Goal: Navigation & Orientation: Find specific page/section

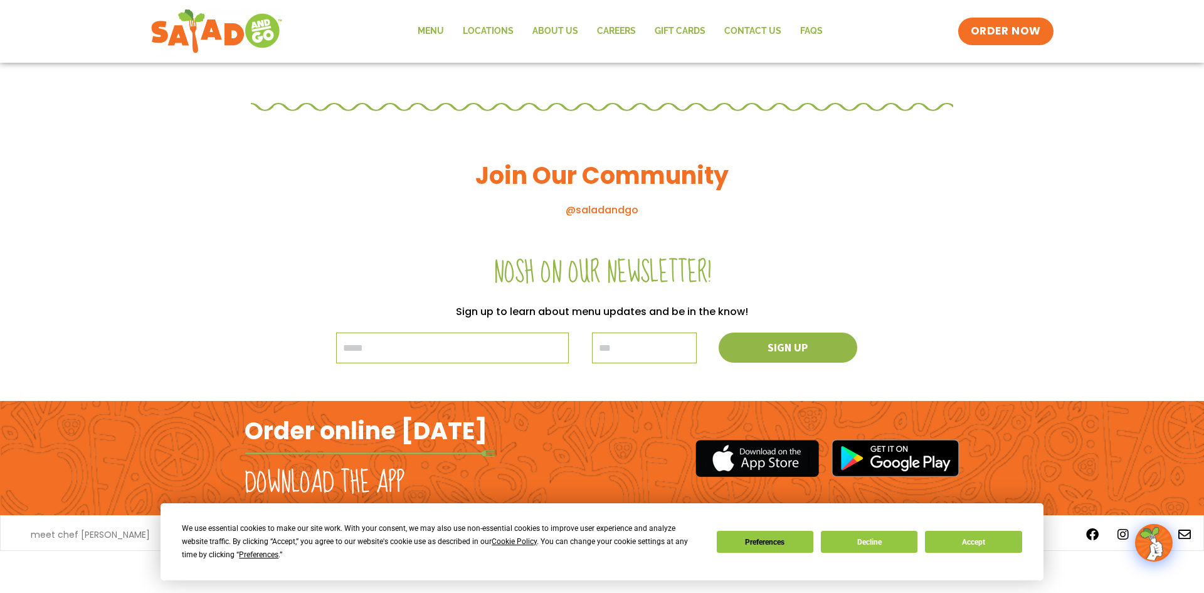
scroll to position [1322, 0]
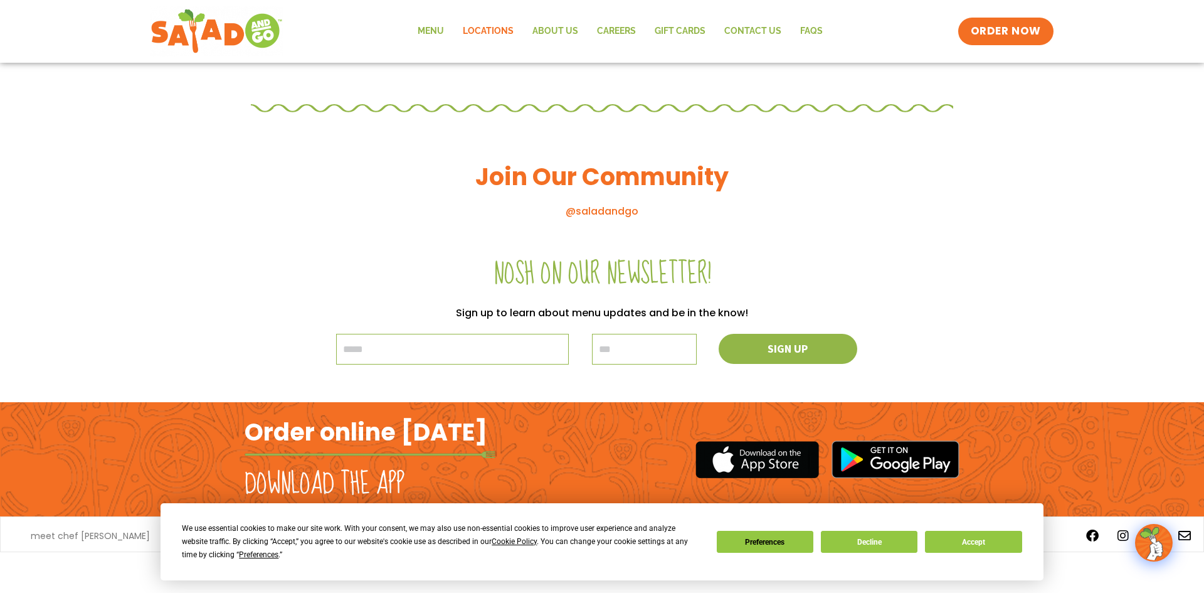
click at [492, 31] on link "Locations" at bounding box center [488, 31] width 70 height 29
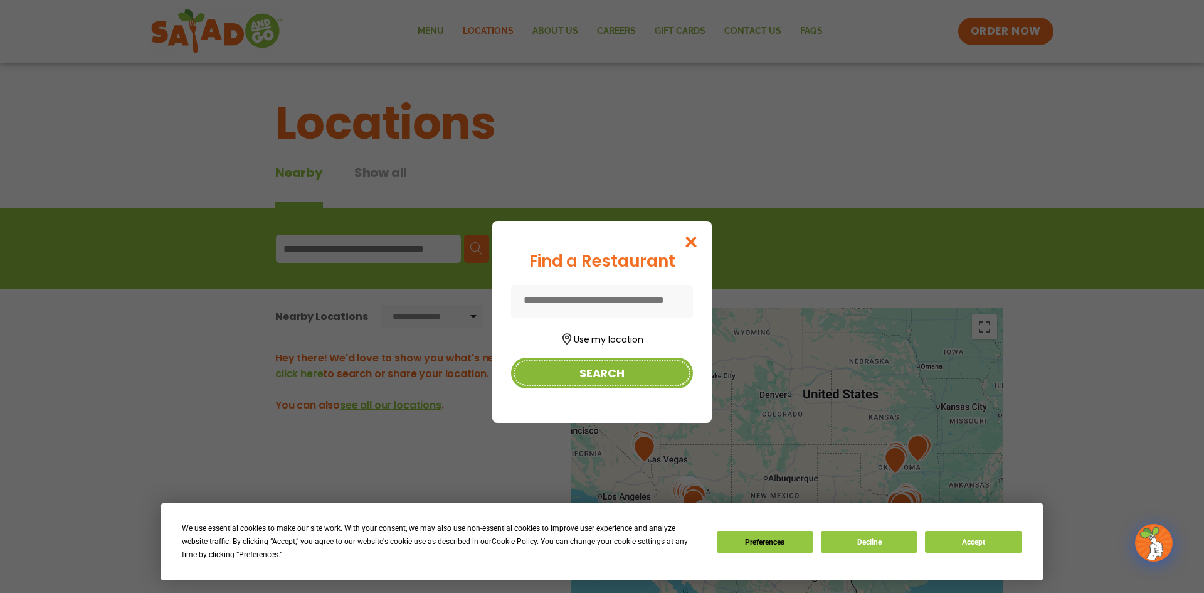
click at [626, 373] on button "Search" at bounding box center [602, 372] width 182 height 31
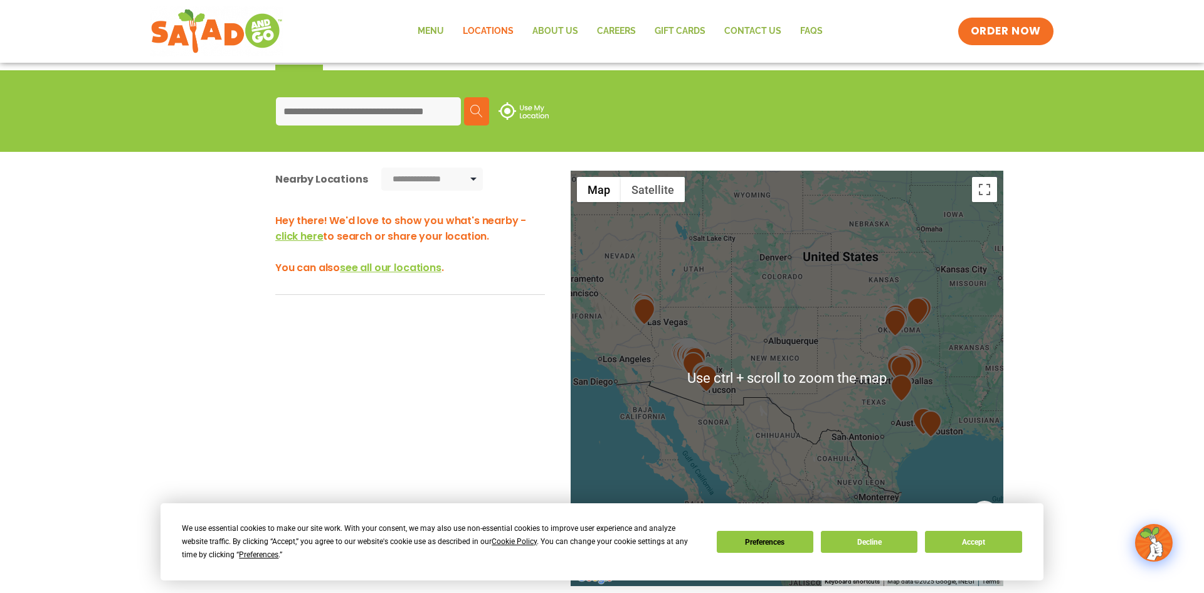
scroll to position [138, 0]
click at [919, 426] on img at bounding box center [923, 420] width 22 height 27
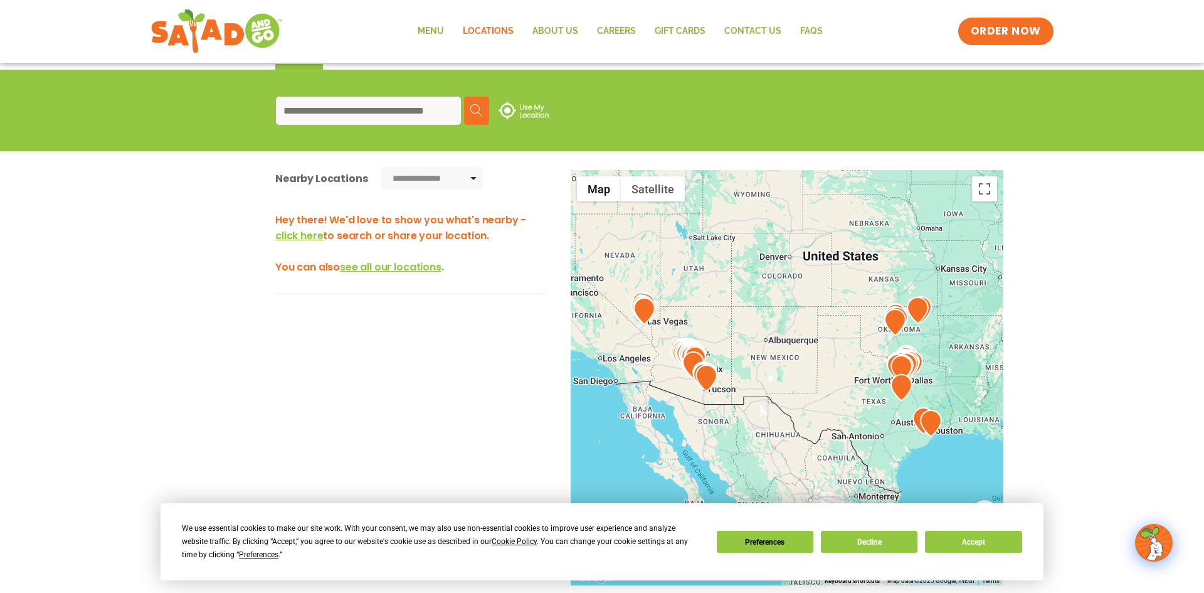
click at [938, 386] on div at bounding box center [787, 377] width 433 height 415
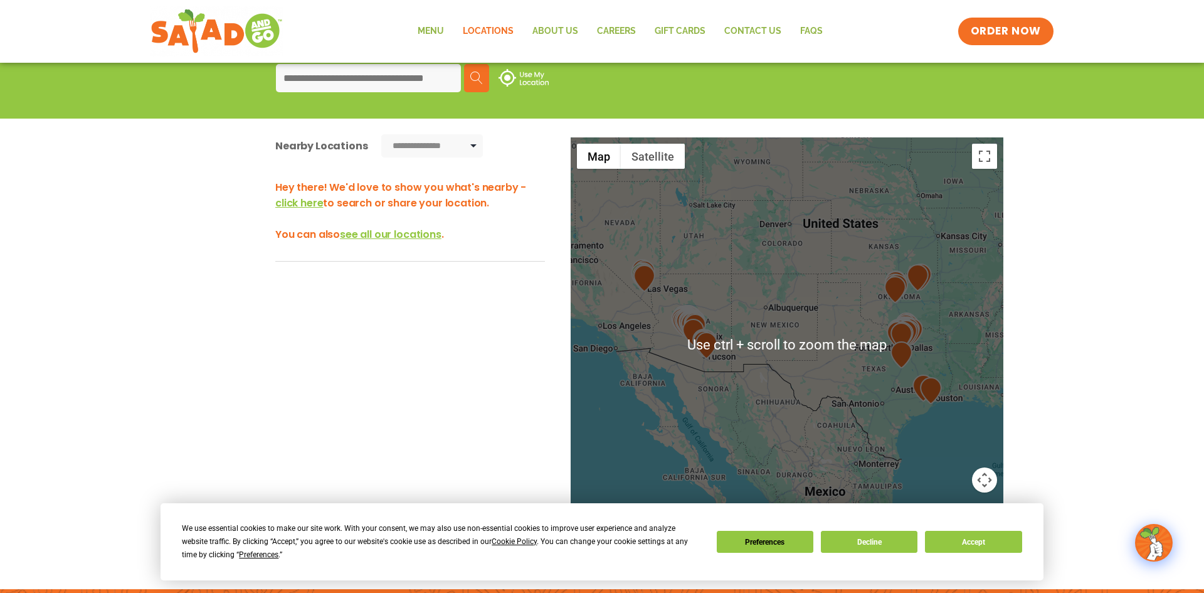
scroll to position [177, 0]
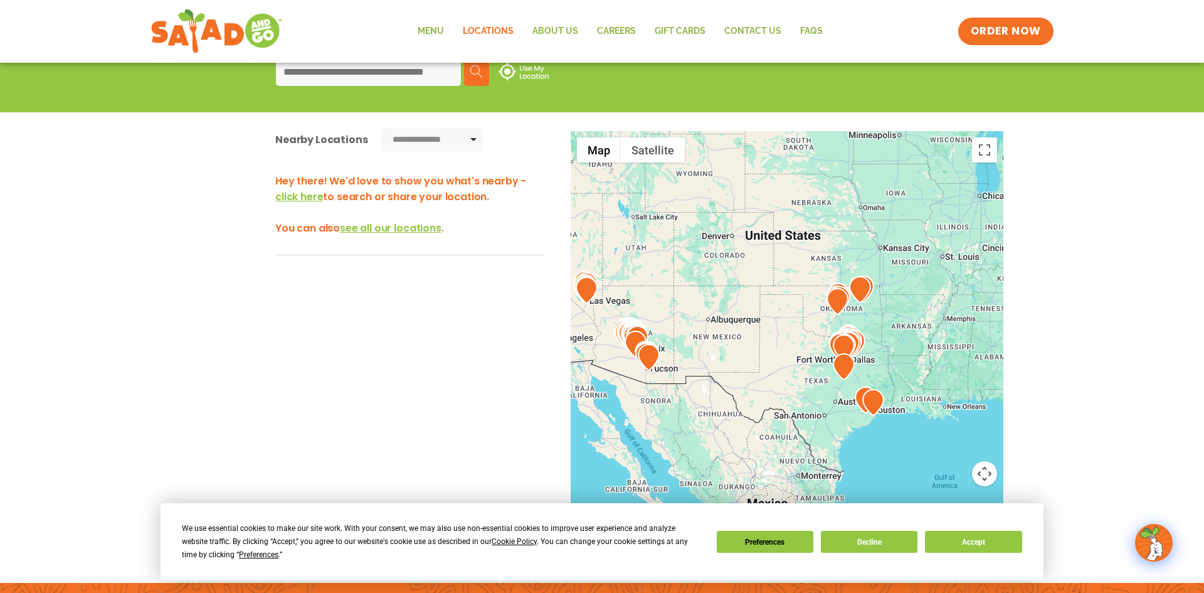
drag, startPoint x: 914, startPoint y: 399, endPoint x: 865, endPoint y: 404, distance: 49.8
click at [865, 404] on div at bounding box center [787, 338] width 433 height 415
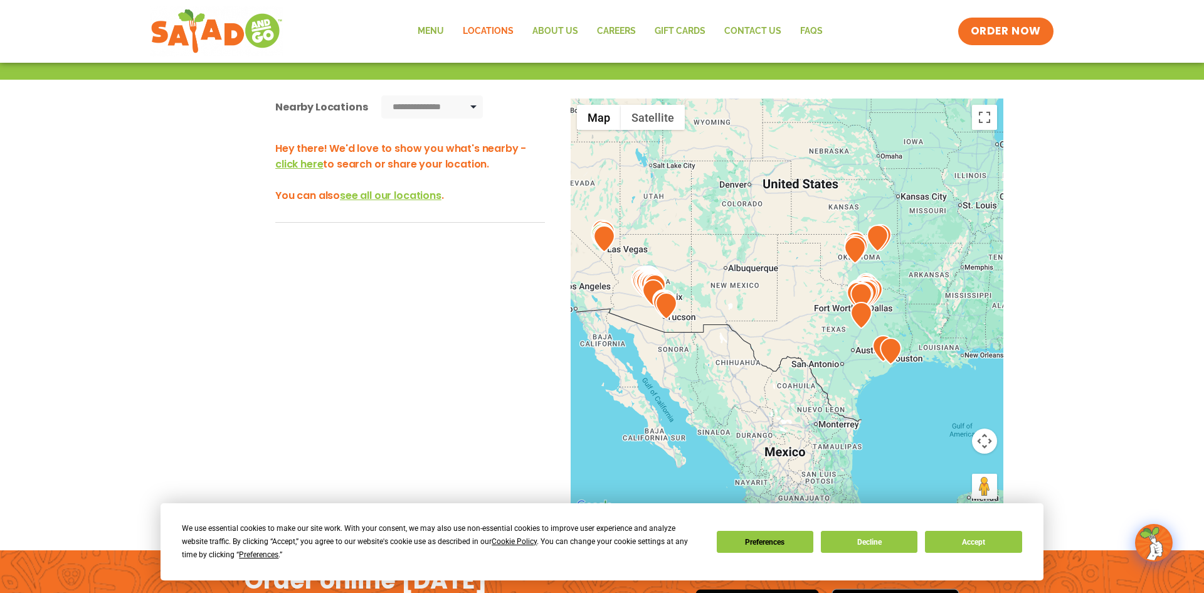
scroll to position [211, 0]
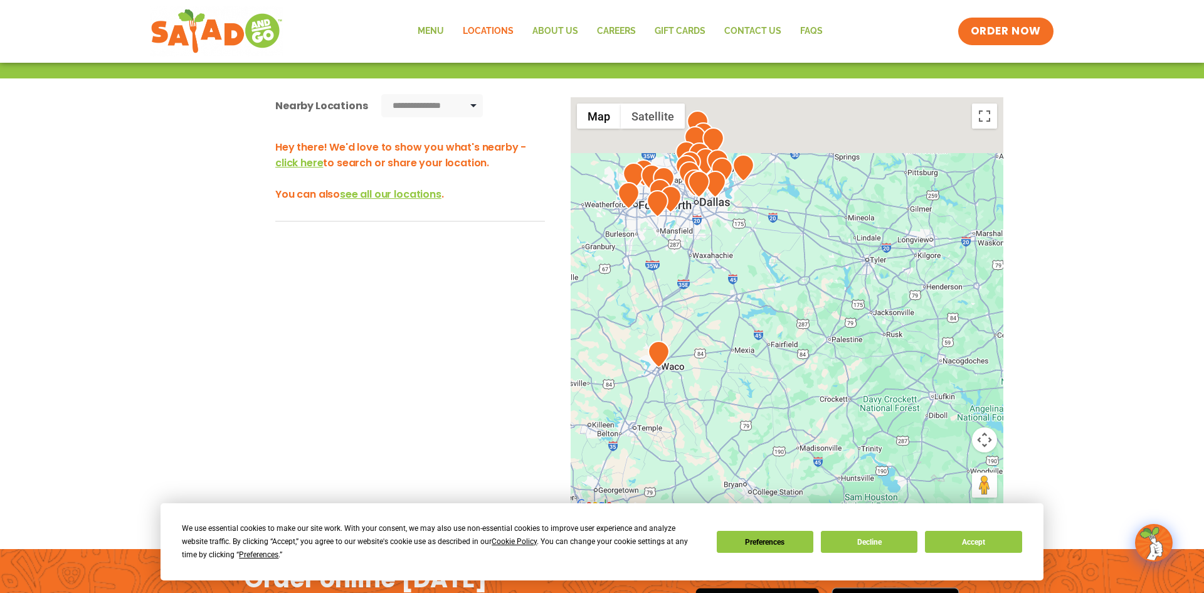
drag, startPoint x: 755, startPoint y: 204, endPoint x: 760, endPoint y: 432, distance: 227.7
click at [760, 432] on div at bounding box center [787, 304] width 433 height 415
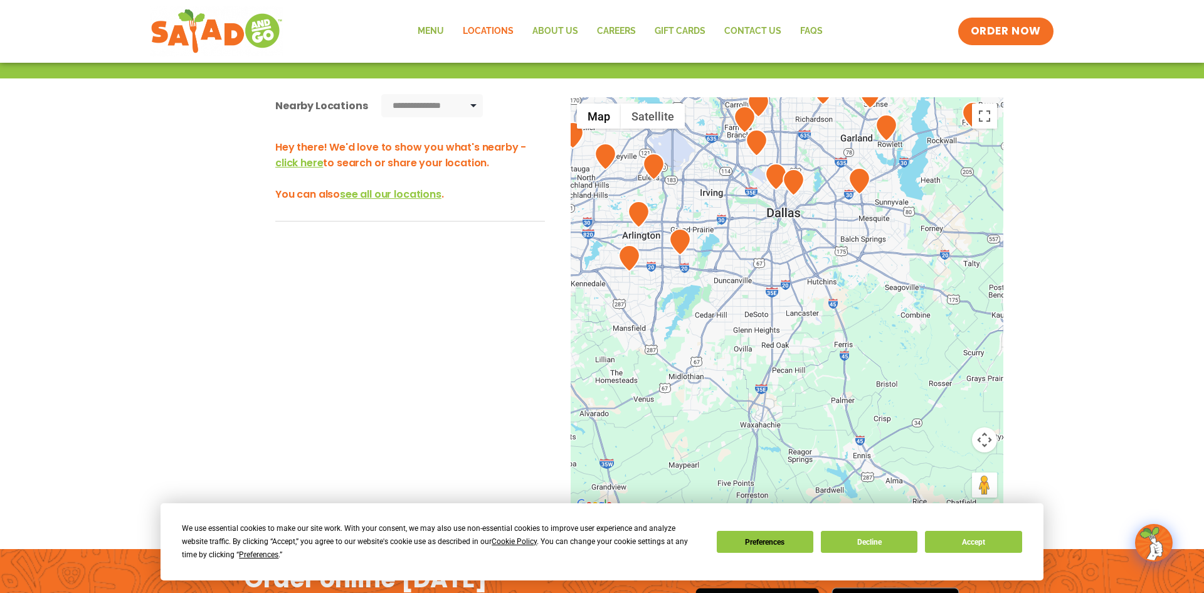
drag, startPoint x: 719, startPoint y: 343, endPoint x: 841, endPoint y: 296, distance: 130.4
click at [841, 296] on div at bounding box center [787, 304] width 433 height 415
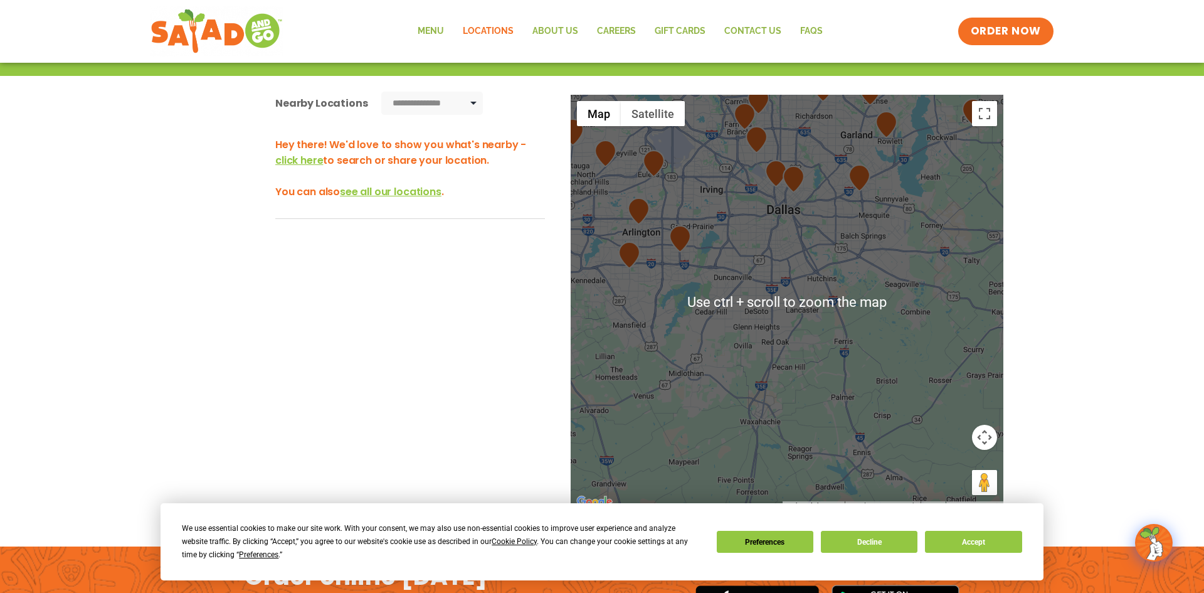
scroll to position [214, 0]
